Goal: Task Accomplishment & Management: Use online tool/utility

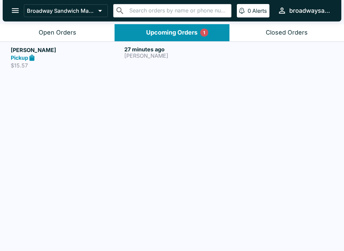
scroll to position [1, 0]
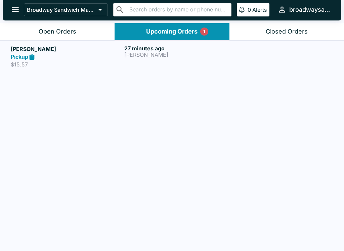
click at [147, 51] on h6 "27 minutes ago" at bounding box center [179, 48] width 111 height 7
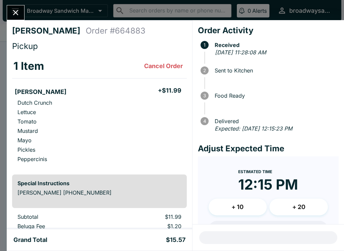
click at [19, 13] on icon "Close" at bounding box center [15, 12] width 9 height 9
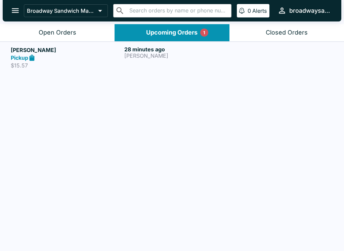
click at [151, 61] on div "28 minutes ago [PERSON_NAME]" at bounding box center [179, 57] width 111 height 23
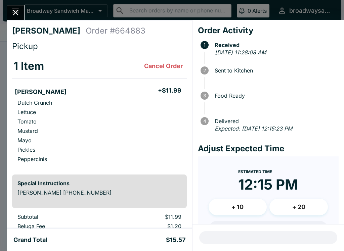
click at [22, 8] on button "Close" at bounding box center [15, 12] width 17 height 14
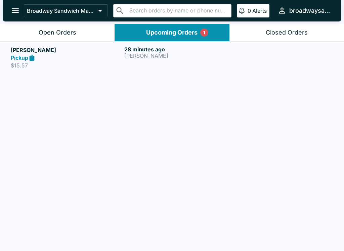
scroll to position [0, 0]
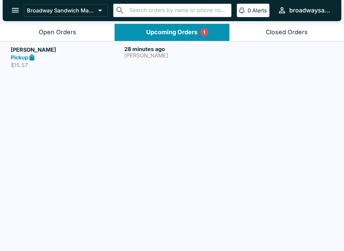
click at [57, 30] on div "Open Orders" at bounding box center [58, 33] width 38 height 8
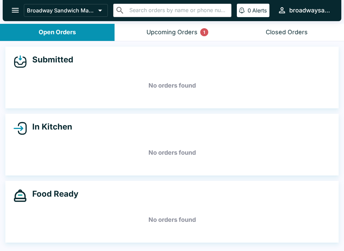
click at [175, 35] on div "Upcoming Orders 1" at bounding box center [171, 33] width 51 height 8
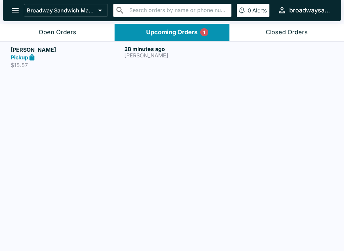
click at [134, 54] on p "[PERSON_NAME]" at bounding box center [179, 55] width 111 height 6
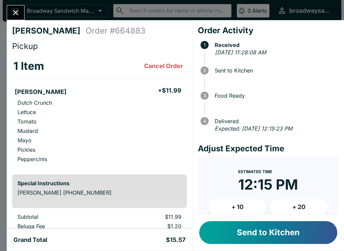
click at [15, 6] on button "Close" at bounding box center [15, 12] width 17 height 14
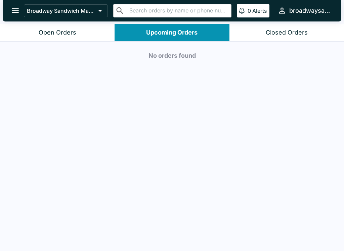
click at [55, 25] on button "Open Orders" at bounding box center [57, 32] width 114 height 17
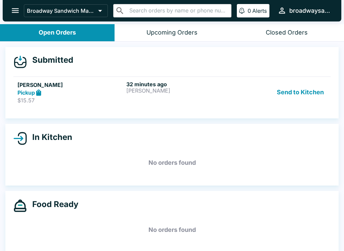
click at [292, 90] on button "Send to Kitchen" at bounding box center [300, 92] width 52 height 23
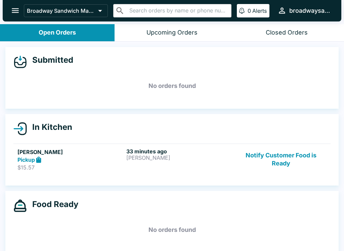
click at [46, 155] on h5 "[PERSON_NAME]" at bounding box center [70, 152] width 106 height 8
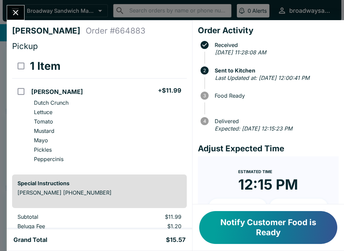
click at [14, 6] on button "Close" at bounding box center [15, 12] width 17 height 14
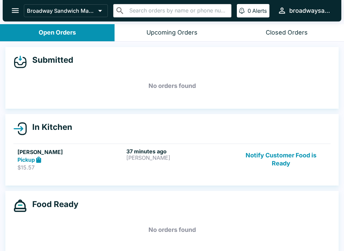
click at [277, 150] on button "Notify Customer Food is Ready" at bounding box center [280, 159] width 91 height 23
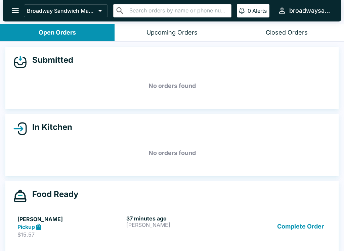
click at [306, 223] on button "Complete Order" at bounding box center [300, 226] width 52 height 23
